Goal: Task Accomplishment & Management: Use online tool/utility

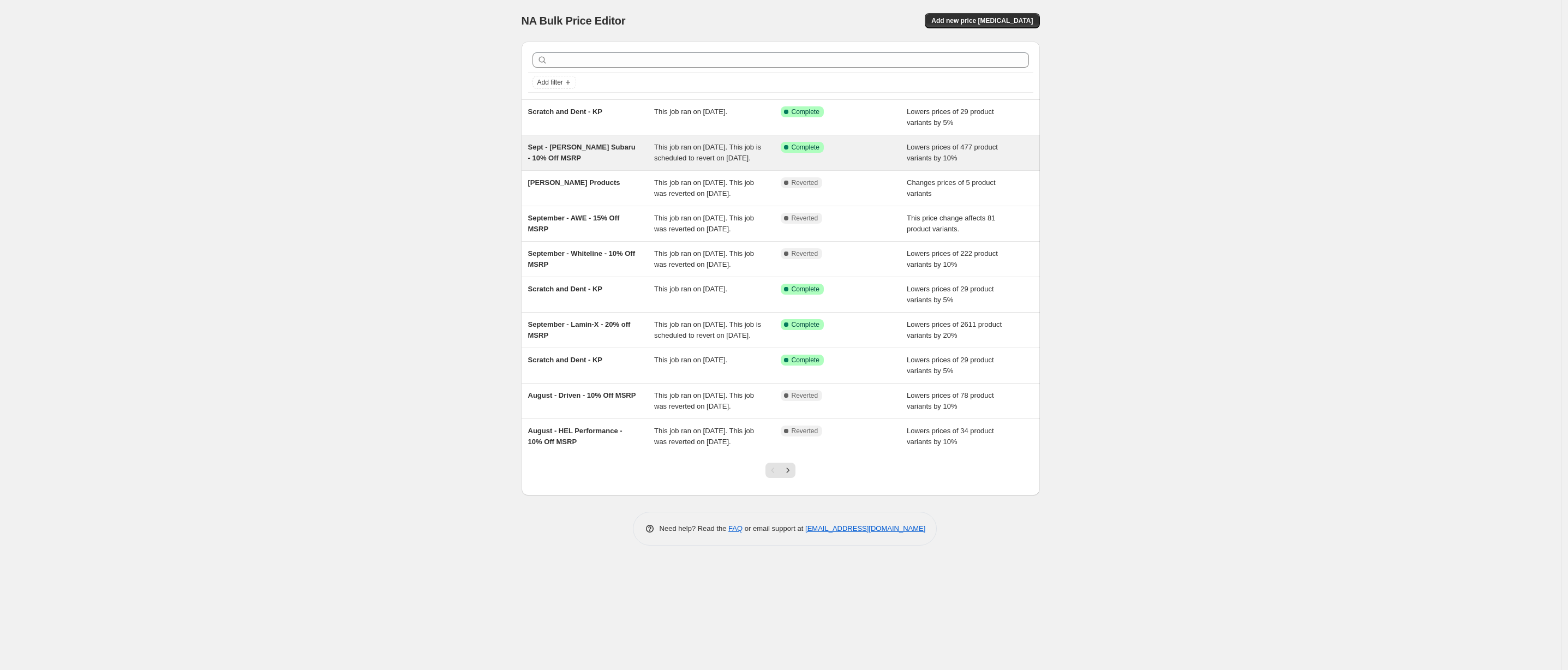
click at [614, 159] on div "Sept - [PERSON_NAME] Subaru - 10% Off MSRP" at bounding box center [592, 152] width 127 height 21
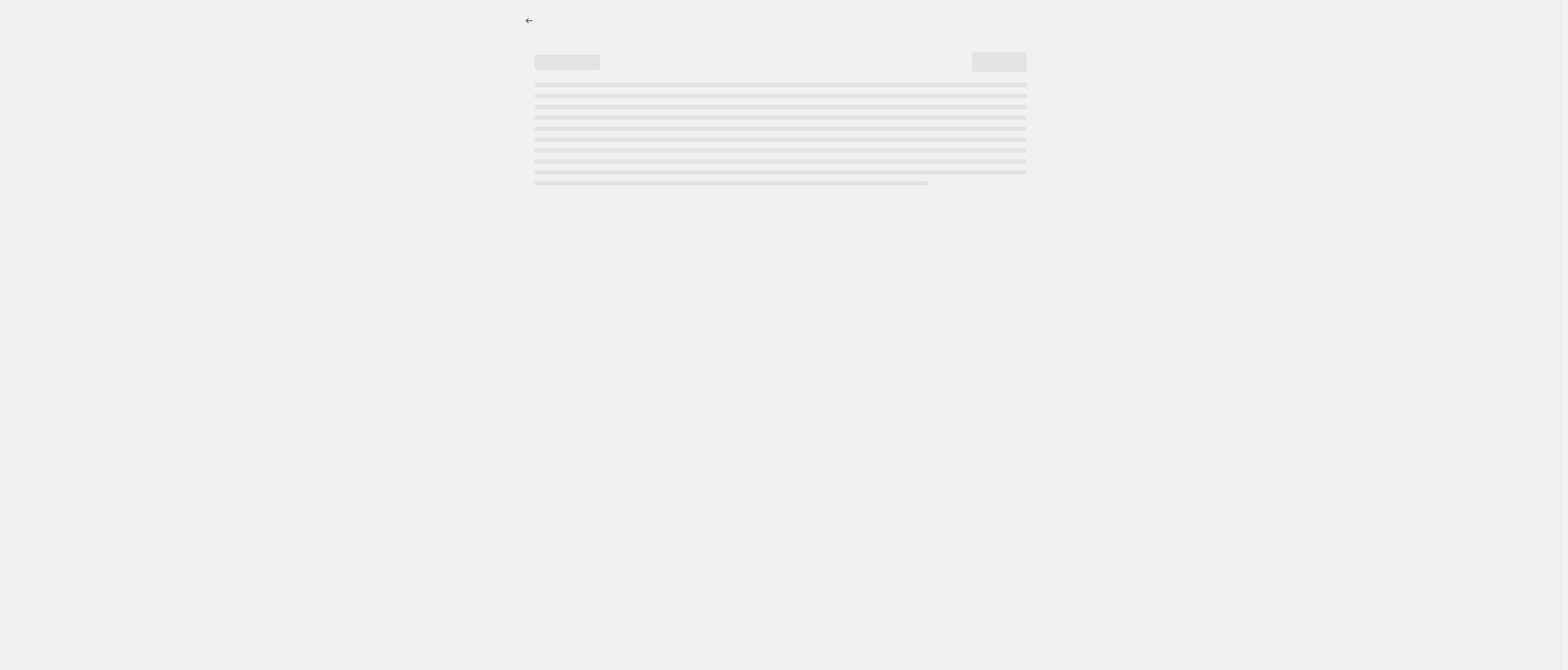
select select "percentage"
select select "no_change"
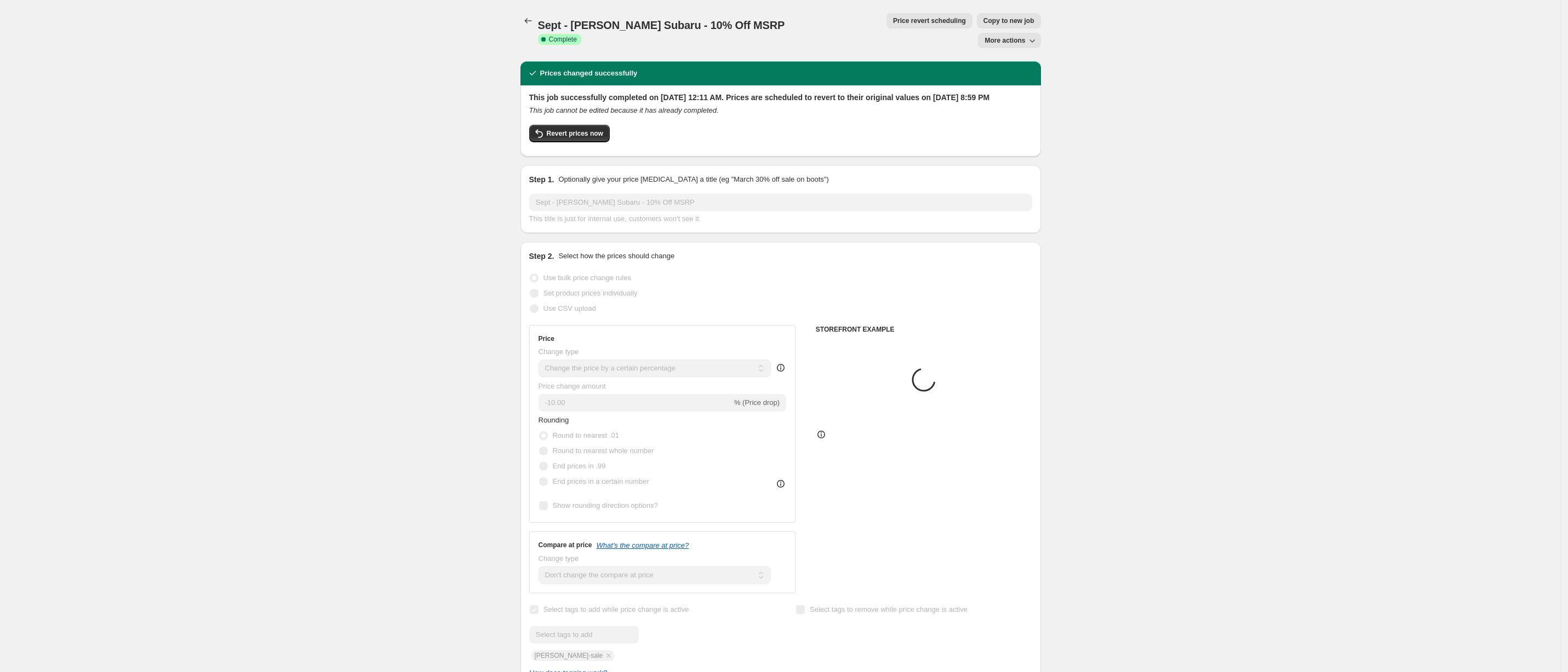
select select "vendor"
select select "tag"
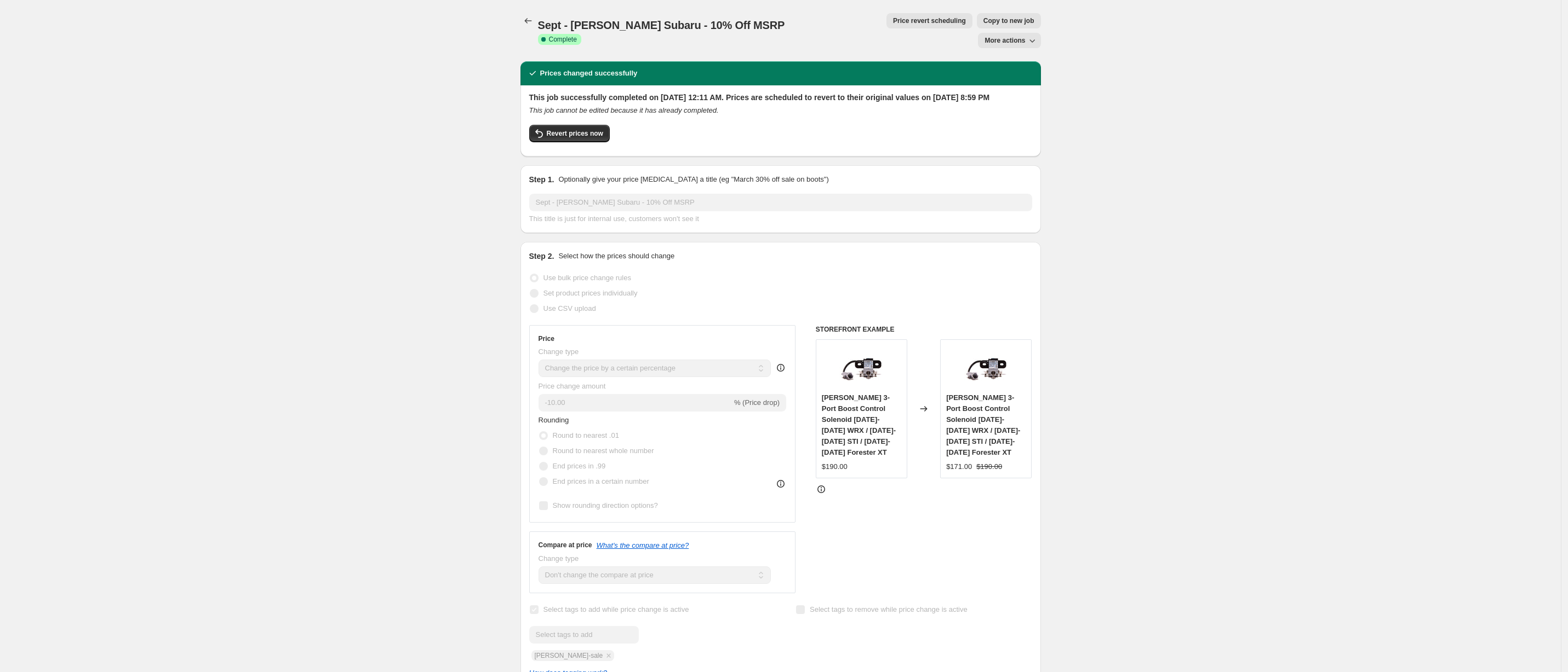
click at [893, 21] on span "Price revert scheduling" at bounding box center [929, 21] width 73 height 8
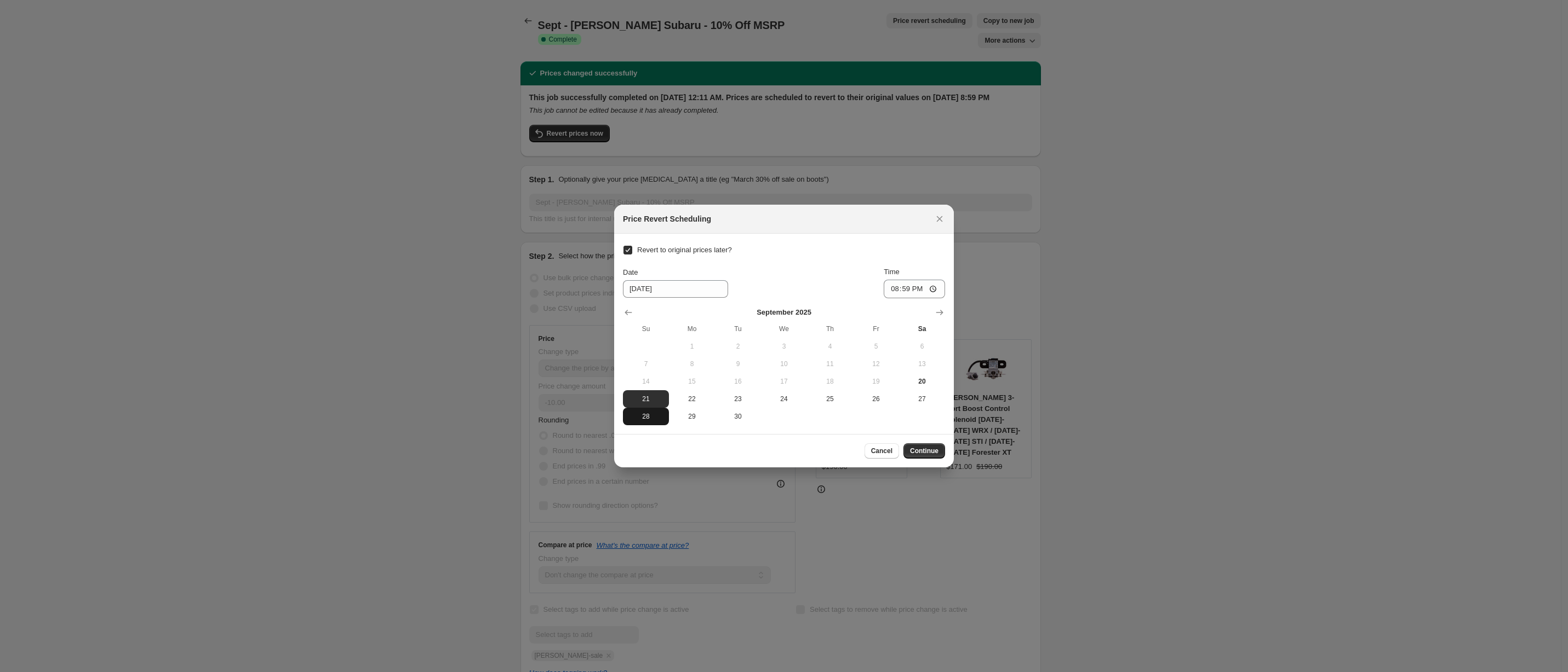
click at [655, 417] on span "28" at bounding box center [646, 416] width 38 height 8
type input "[DATE]"
click at [929, 448] on span "Continue" at bounding box center [924, 451] width 28 height 8
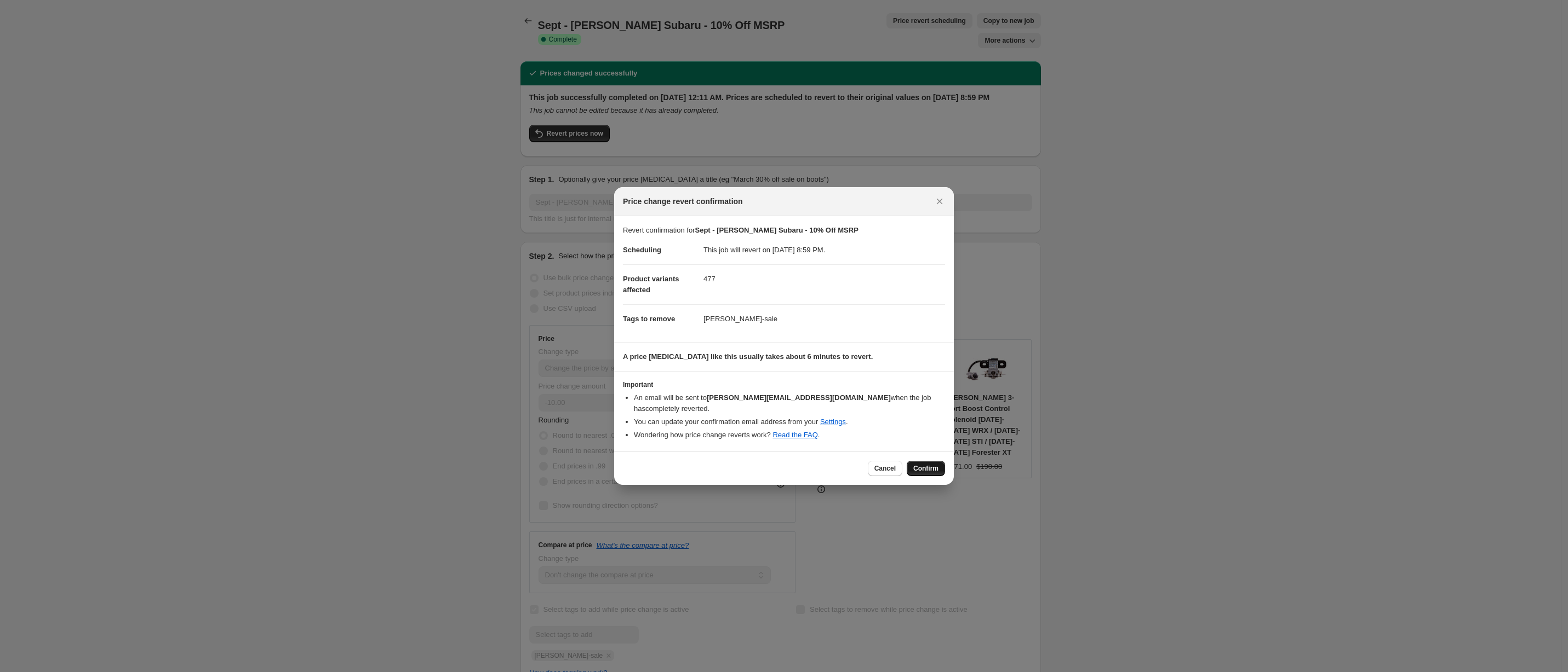
click at [935, 461] on button "Confirm" at bounding box center [926, 469] width 38 height 15
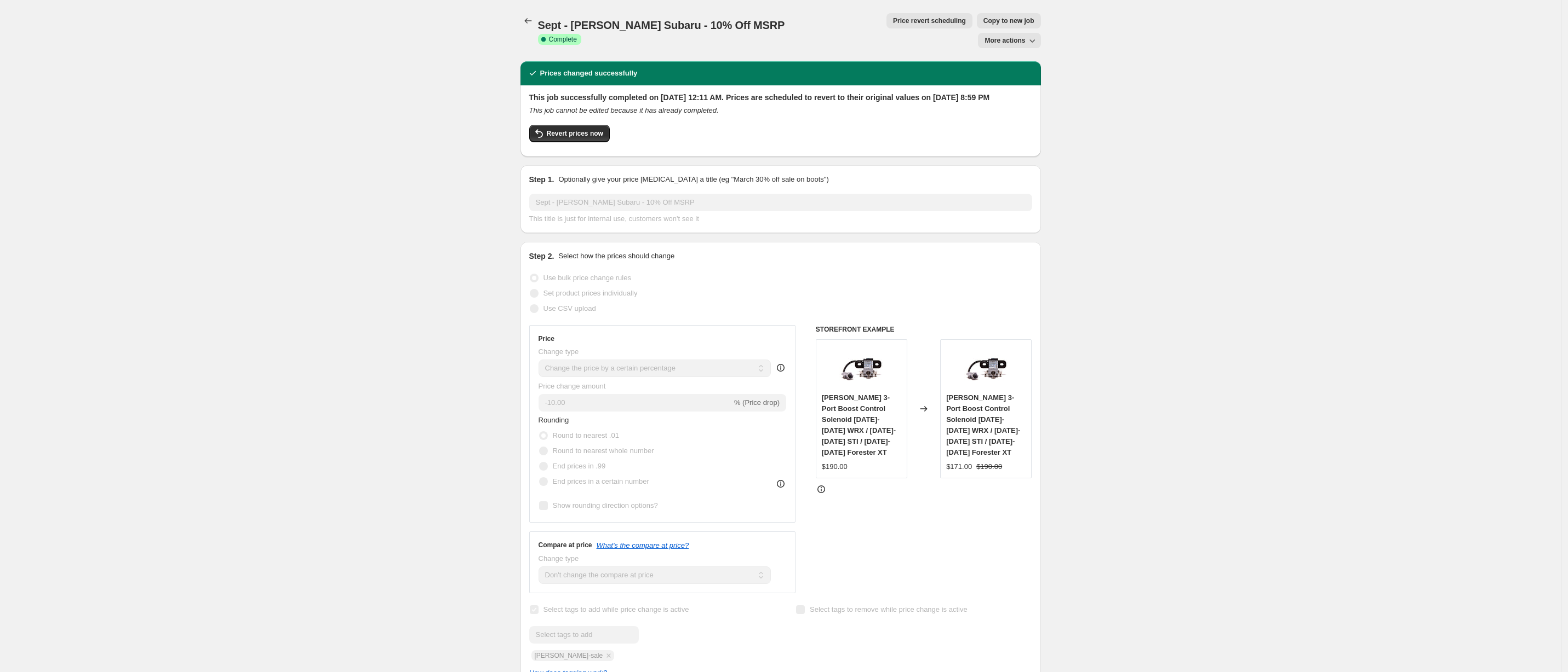
drag, startPoint x: 41, startPoint y: 440, endPoint x: 30, endPoint y: 445, distance: 12.1
